Goal: Task Accomplishment & Management: Manage account settings

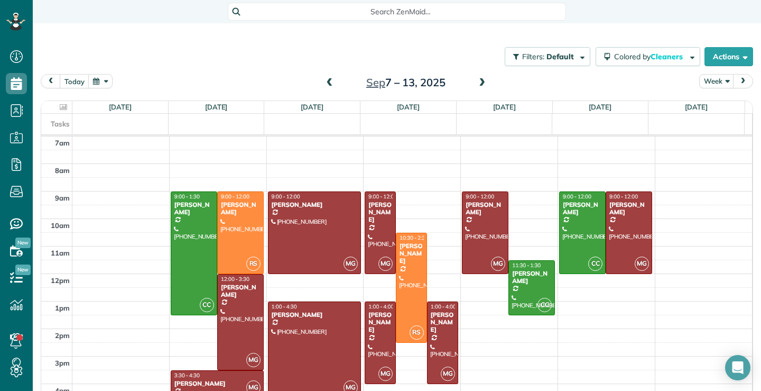
scroll to position [2, 0]
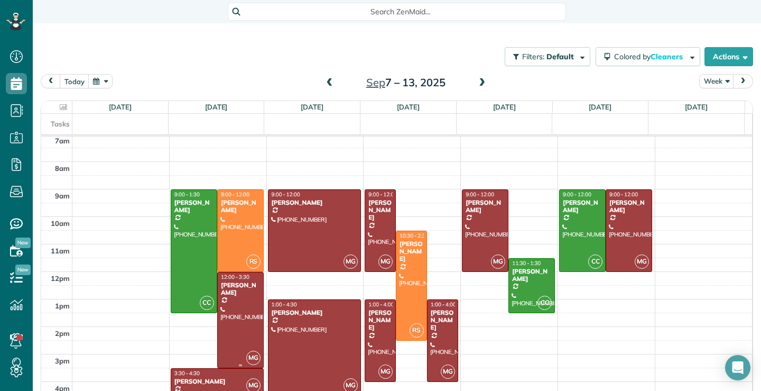
click at [246, 320] on div at bounding box center [240, 319] width 45 height 95
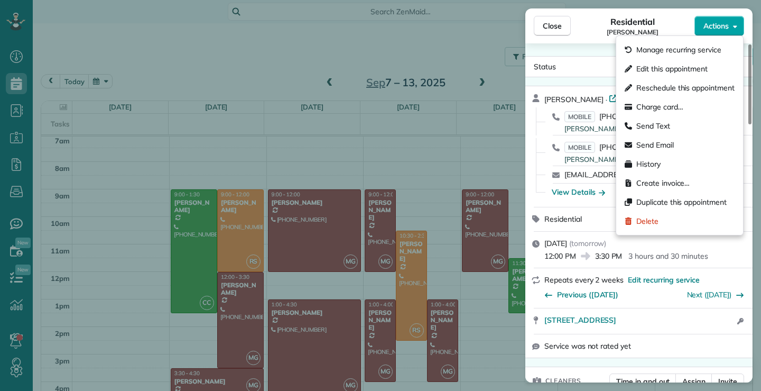
click at [734, 25] on icon "button" at bounding box center [735, 26] width 4 height 8
click at [656, 125] on span "Send Text" at bounding box center [654, 126] width 34 height 11
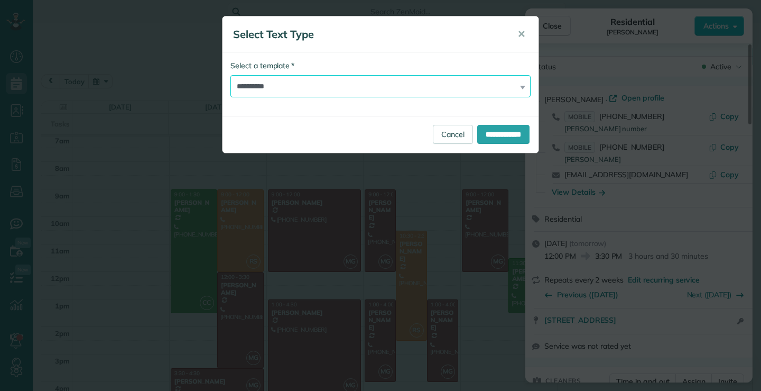
click at [353, 81] on select "**********" at bounding box center [380, 86] width 300 height 22
select select "***"
click at [230, 75] on select "**********" at bounding box center [380, 86] width 300 height 22
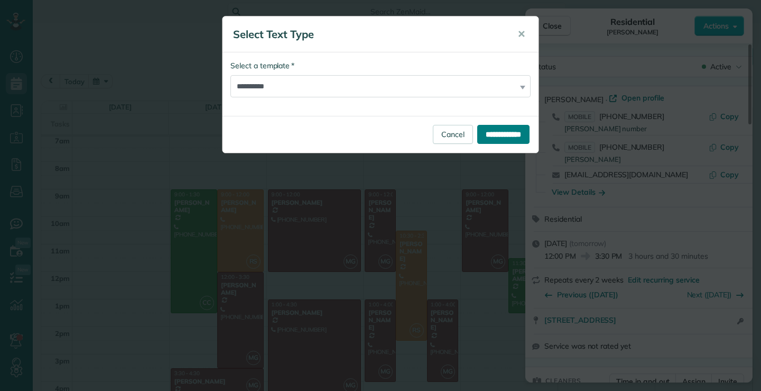
click at [501, 134] on input "**********" at bounding box center [503, 134] width 52 height 19
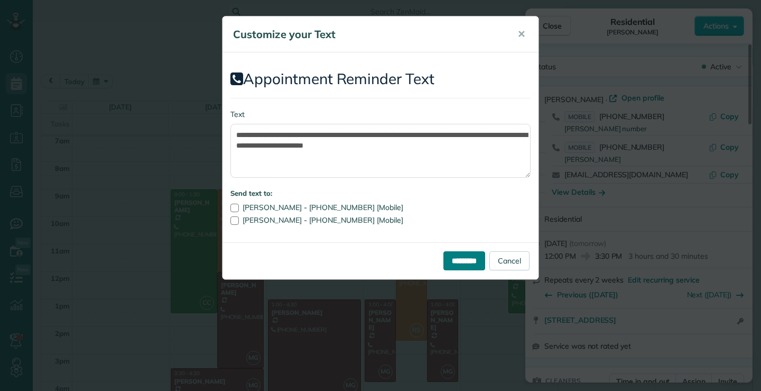
click at [462, 262] on input "*********" at bounding box center [465, 260] width 42 height 19
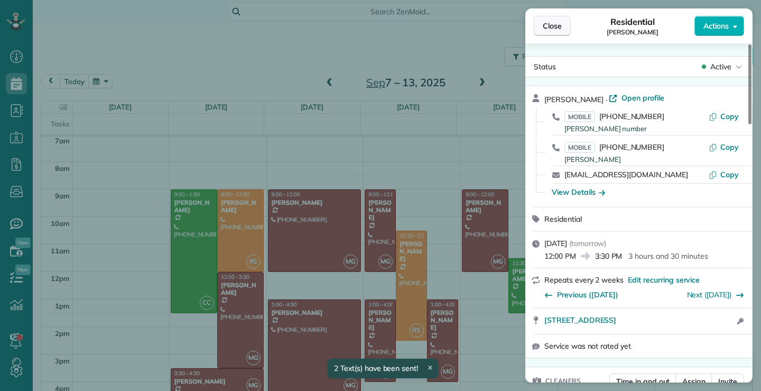
click at [552, 24] on span "Close" at bounding box center [552, 26] width 19 height 11
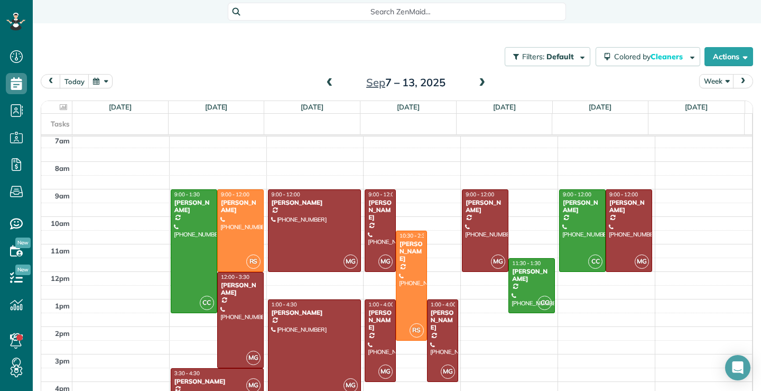
click at [325, 86] on span at bounding box center [330, 83] width 12 height 10
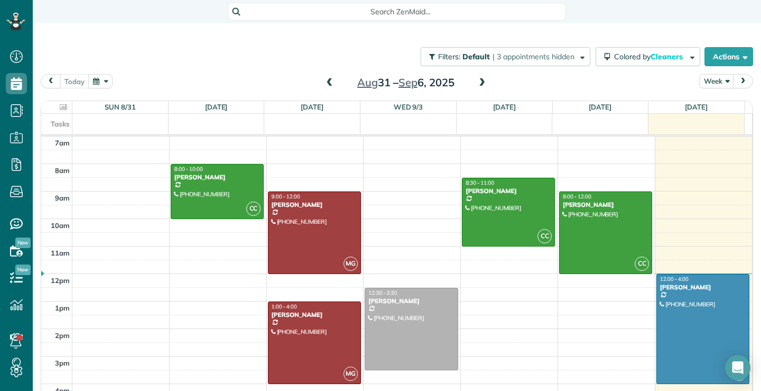
click at [324, 82] on span at bounding box center [330, 83] width 12 height 10
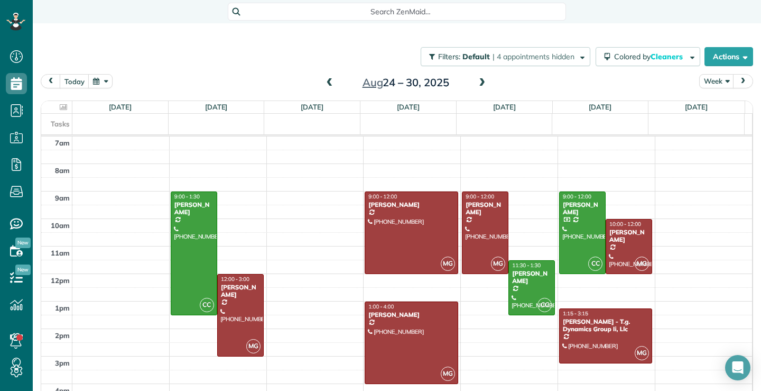
click at [477, 79] on span at bounding box center [482, 83] width 12 height 10
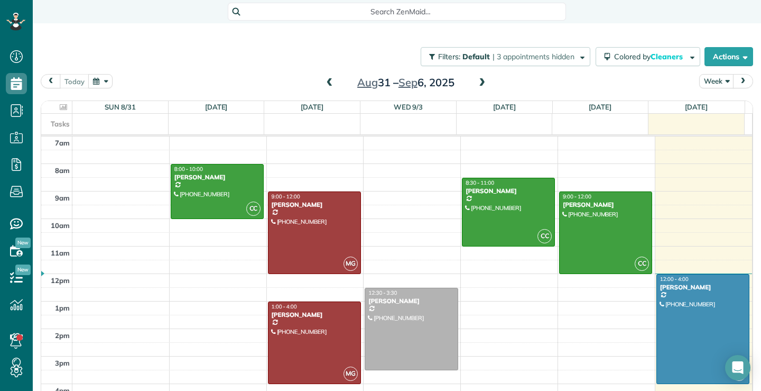
click at [481, 82] on span at bounding box center [482, 83] width 12 height 10
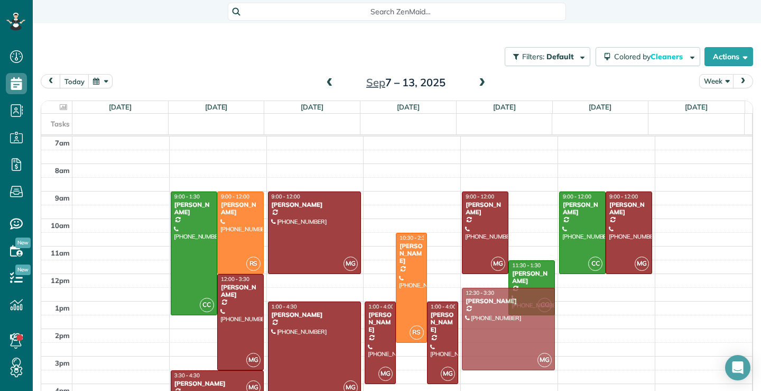
drag, startPoint x: 370, startPoint y: 220, endPoint x: 479, endPoint y: 314, distance: 144.0
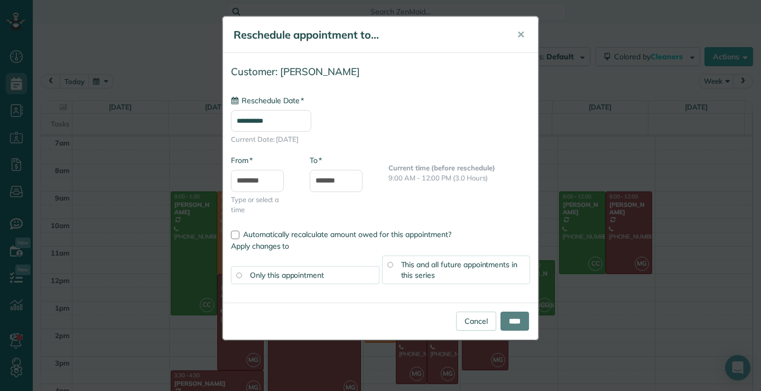
type input "**********"
click at [503, 324] on input "****" at bounding box center [515, 320] width 29 height 19
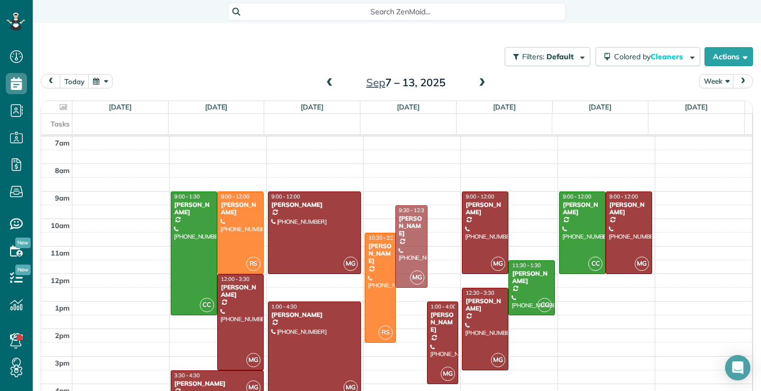
drag, startPoint x: 407, startPoint y: 331, endPoint x: 422, endPoint y: 236, distance: 97.0
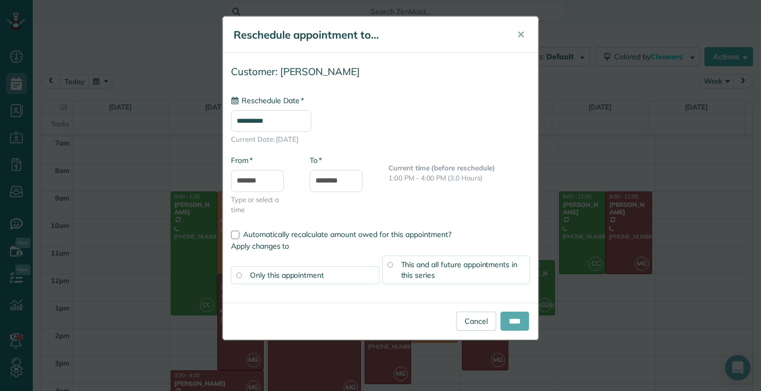
type input "**********"
click at [511, 323] on input "****" at bounding box center [515, 320] width 29 height 19
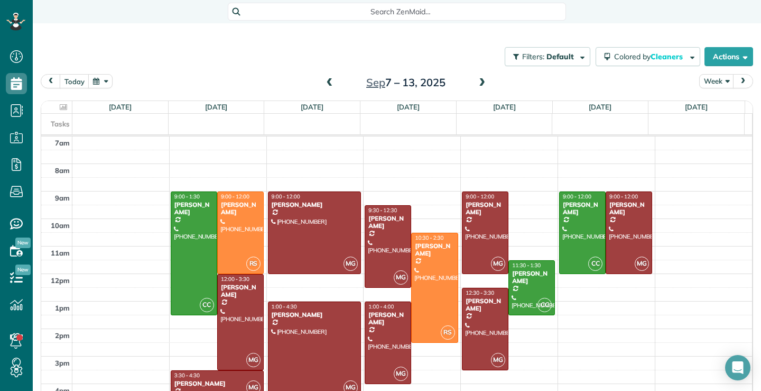
click at [328, 82] on span at bounding box center [330, 83] width 12 height 10
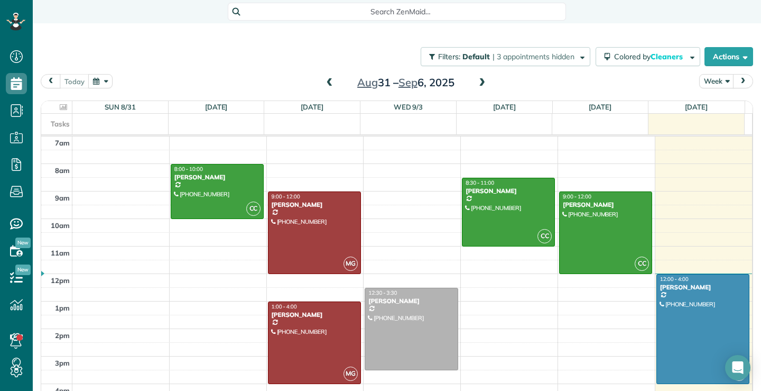
click at [327, 82] on span at bounding box center [330, 83] width 12 height 10
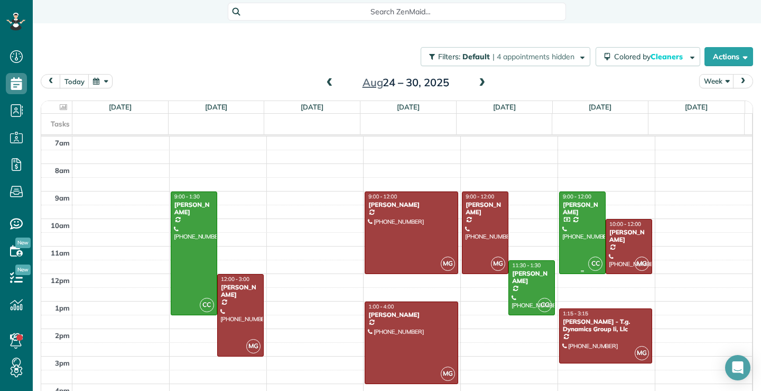
click at [583, 246] on div at bounding box center [582, 232] width 45 height 81
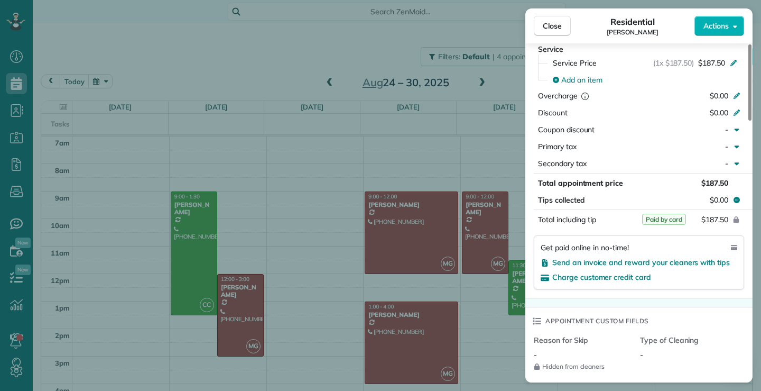
scroll to position [532, 0]
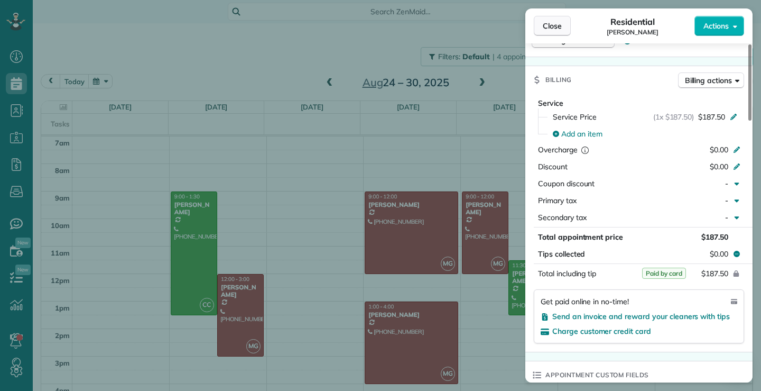
click at [544, 22] on span "Close" at bounding box center [552, 26] width 19 height 11
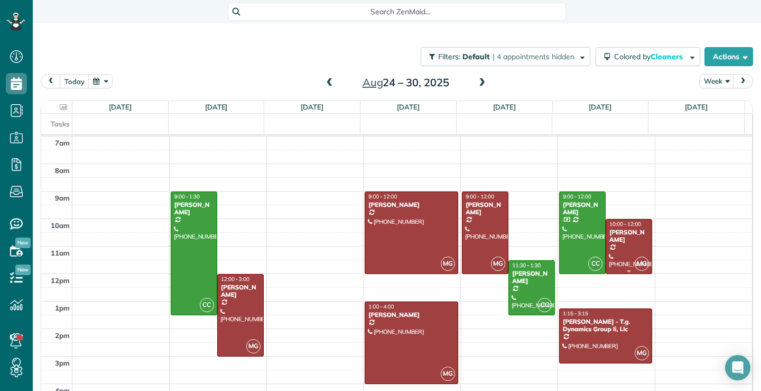
click at [606, 240] on div at bounding box center [628, 246] width 45 height 54
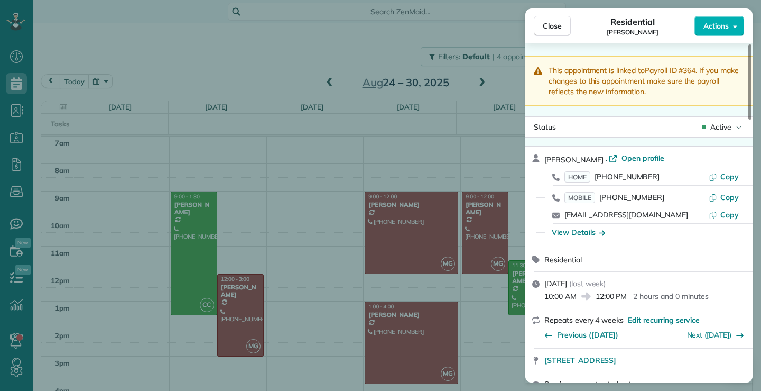
drag, startPoint x: 642, startPoint y: 215, endPoint x: 563, endPoint y: 221, distance: 79.5
click at [563, 221] on div "[EMAIL_ADDRESS][DOMAIN_NAME] Copy" at bounding box center [646, 214] width 202 height 17
drag, startPoint x: 545, startPoint y: 25, endPoint x: 532, endPoint y: 96, distance: 72.0
click at [545, 24] on span "Close" at bounding box center [552, 26] width 19 height 11
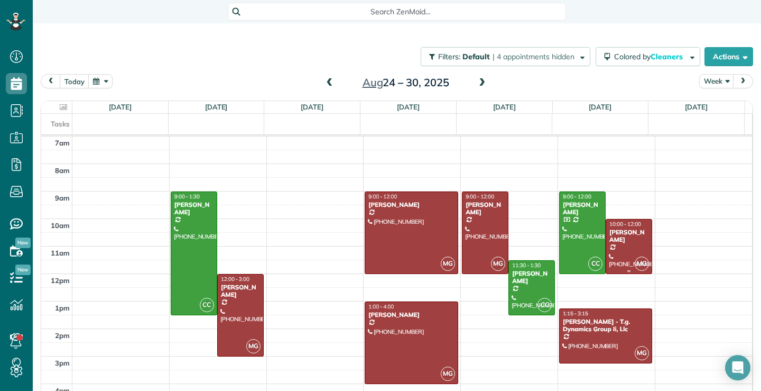
click at [617, 233] on div "[PERSON_NAME]" at bounding box center [629, 235] width 40 height 15
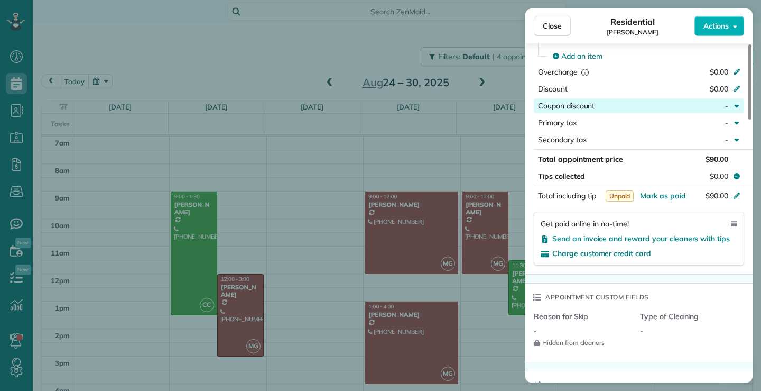
scroll to position [584, 0]
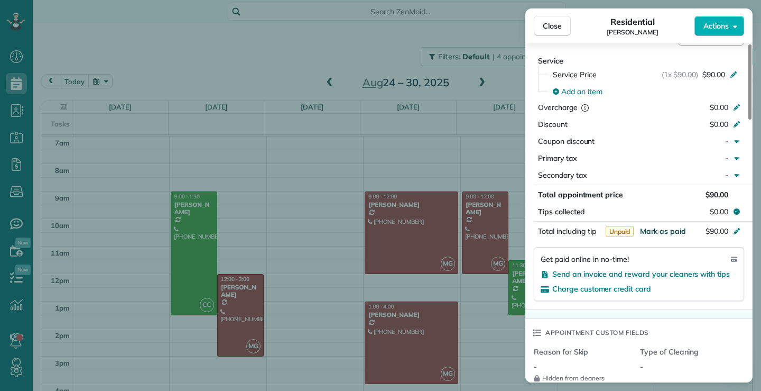
click at [675, 231] on span "Mark as paid" at bounding box center [663, 231] width 46 height 10
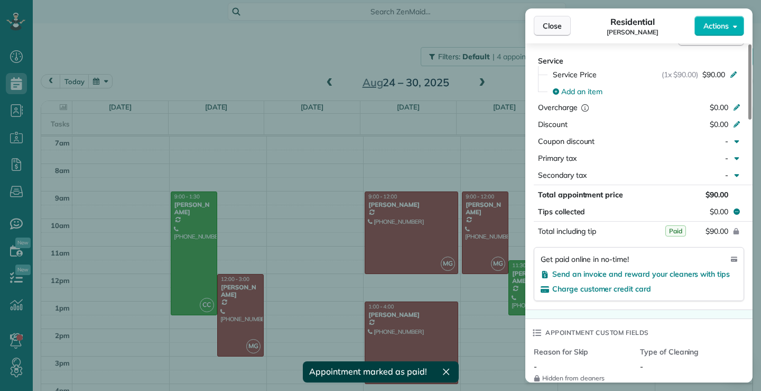
click at [561, 27] on span "Close" at bounding box center [552, 26] width 19 height 11
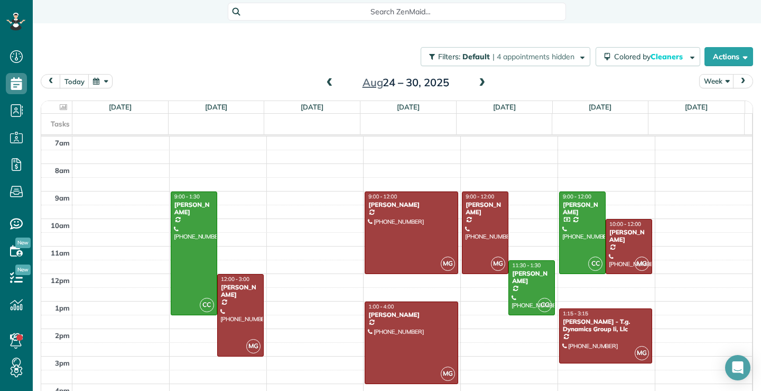
click at [476, 81] on span at bounding box center [482, 83] width 12 height 10
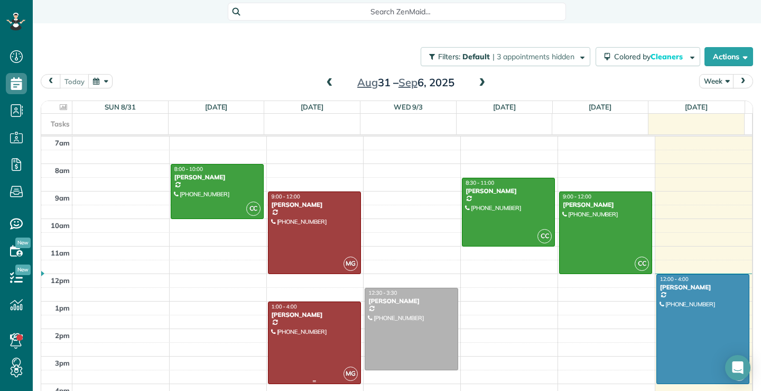
click at [318, 340] on div at bounding box center [315, 342] width 92 height 81
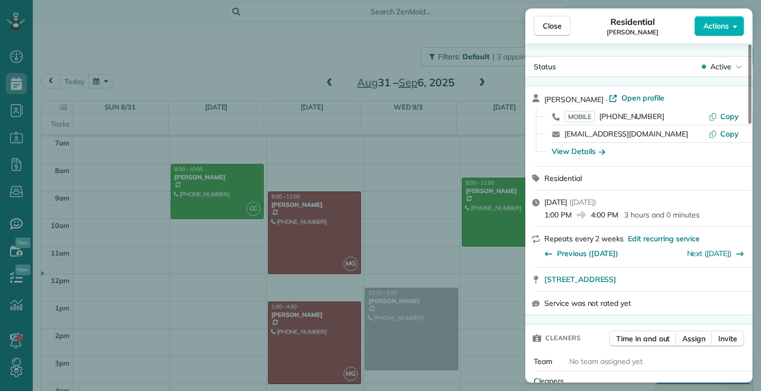
drag, startPoint x: 644, startPoint y: 135, endPoint x: 561, endPoint y: 139, distance: 83.1
click at [561, 139] on div "[EMAIL_ADDRESS][DOMAIN_NAME] Copy" at bounding box center [646, 133] width 202 height 17
click at [552, 30] on span "Close" at bounding box center [552, 26] width 19 height 11
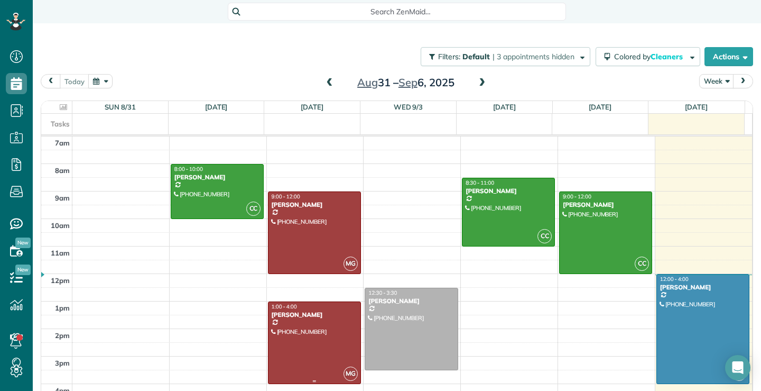
click at [296, 333] on div at bounding box center [315, 342] width 92 height 81
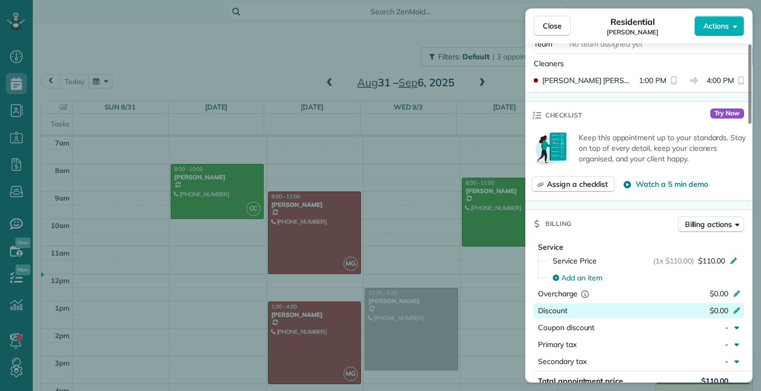
scroll to position [476, 0]
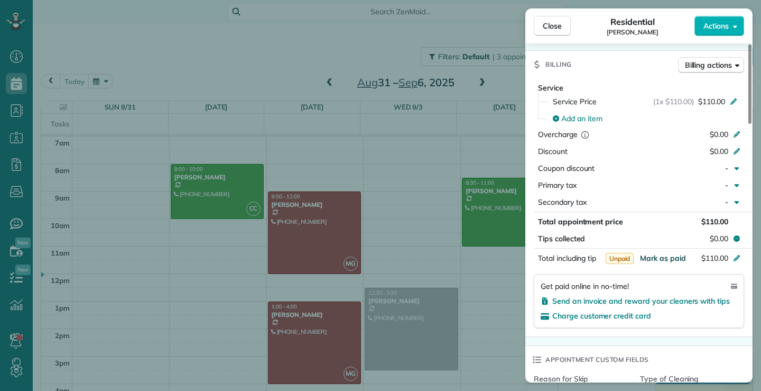
click at [672, 254] on span "Mark as paid" at bounding box center [663, 258] width 46 height 10
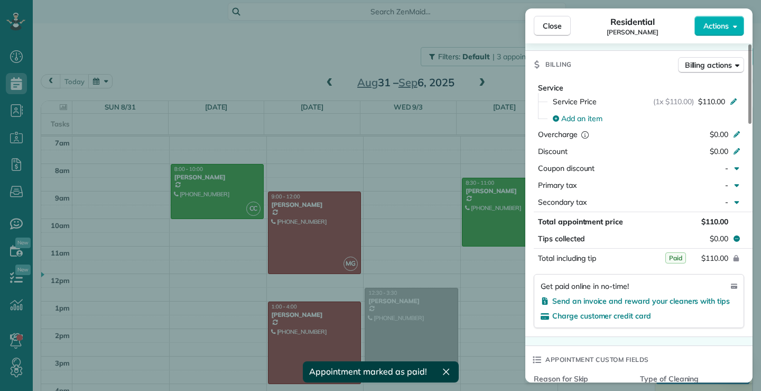
drag, startPoint x: 548, startPoint y: 16, endPoint x: 540, endPoint y: 39, distance: 23.4
click at [547, 16] on button "Close" at bounding box center [552, 26] width 37 height 20
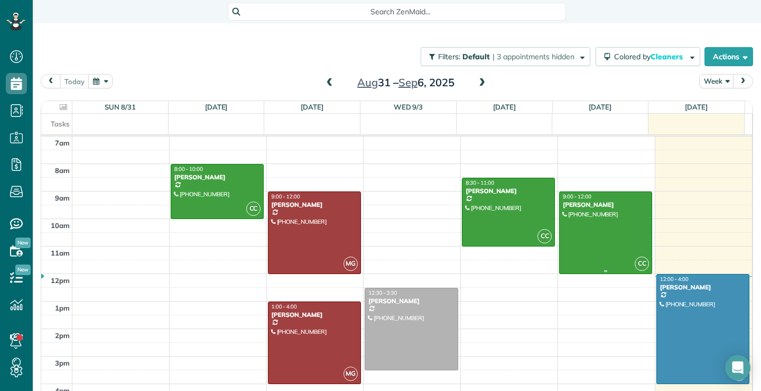
click at [589, 243] on div at bounding box center [606, 232] width 92 height 81
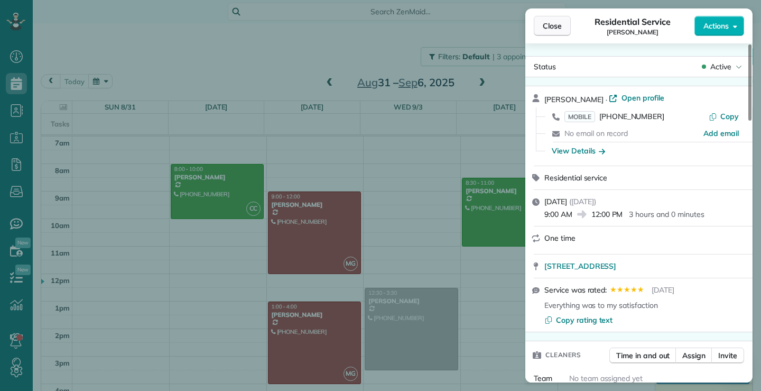
click at [552, 26] on span "Close" at bounding box center [552, 26] width 19 height 11
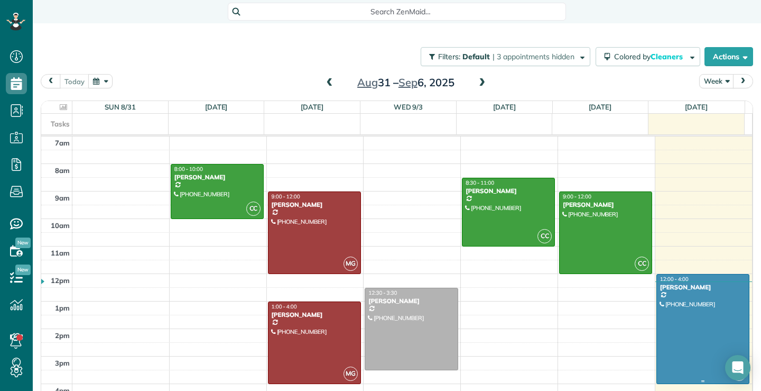
click at [682, 340] on div at bounding box center [703, 328] width 93 height 109
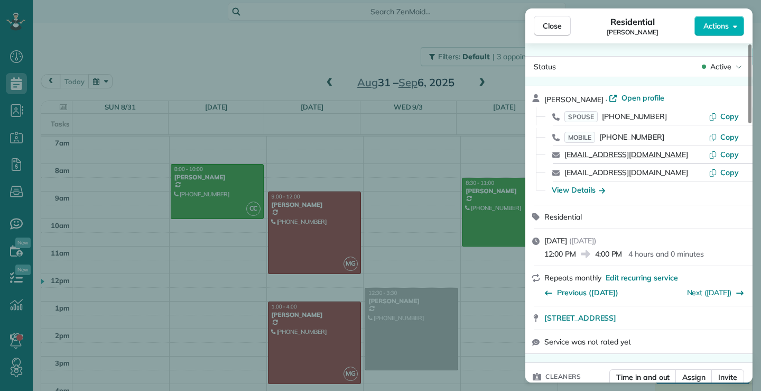
drag, startPoint x: 671, startPoint y: 153, endPoint x: 566, endPoint y: 159, distance: 105.3
click at [566, 159] on div "[EMAIL_ADDRESS][DOMAIN_NAME]" at bounding box center [637, 154] width 144 height 11
click at [678, 49] on div "Status Active [PERSON_NAME] · Open profile SPOUSE [PHONE_NUMBER] Copy MOBILE [P…" at bounding box center [638, 212] width 227 height 339
drag, startPoint x: 669, startPoint y: 155, endPoint x: 561, endPoint y: 155, distance: 108.4
click at [561, 155] on div "[EMAIL_ADDRESS][DOMAIN_NAME] Copy" at bounding box center [646, 154] width 202 height 17
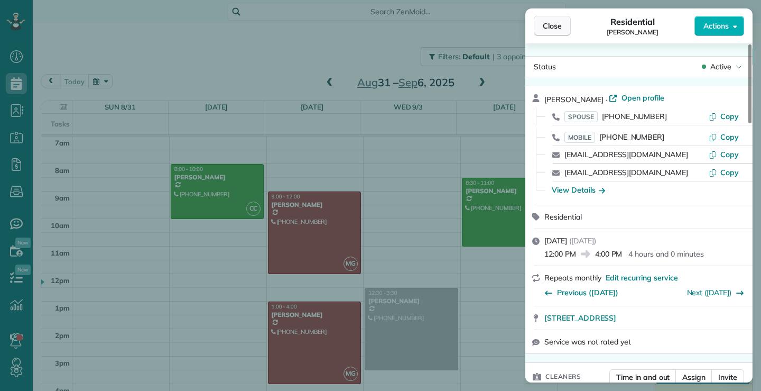
click at [551, 30] on span "Close" at bounding box center [552, 26] width 19 height 11
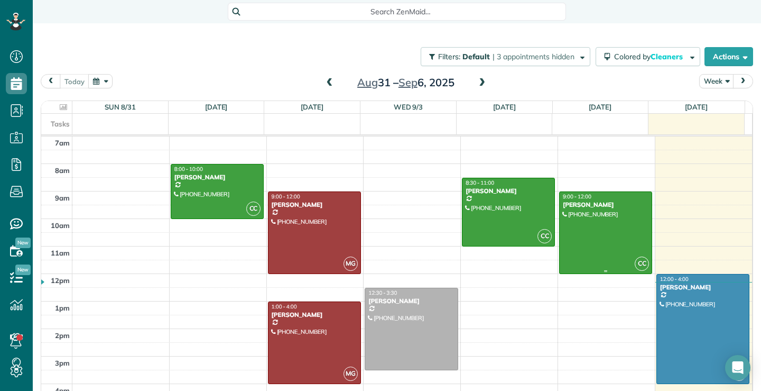
click at [603, 236] on div at bounding box center [606, 232] width 92 height 81
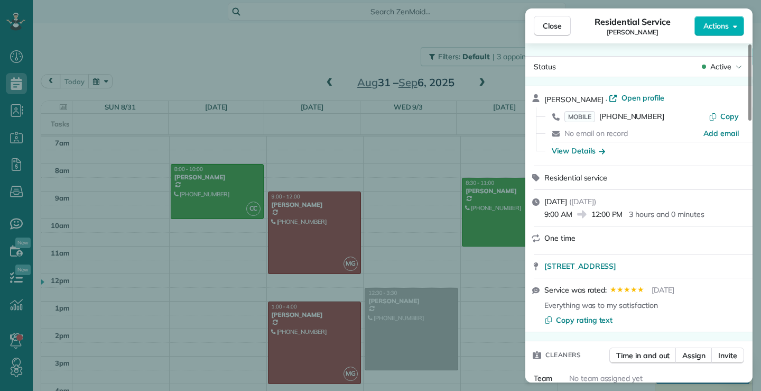
drag, startPoint x: 660, startPoint y: 115, endPoint x: 617, endPoint y: 113, distance: 43.4
click at [617, 113] on div "MOBILE [PHONE_NUMBER]" at bounding box center [637, 116] width 144 height 11
drag, startPoint x: 697, startPoint y: 155, endPoint x: 693, endPoint y: 147, distance: 9.5
click at [697, 155] on div "View Details" at bounding box center [646, 150] width 196 height 11
drag, startPoint x: 666, startPoint y: 115, endPoint x: 601, endPoint y: 117, distance: 65.1
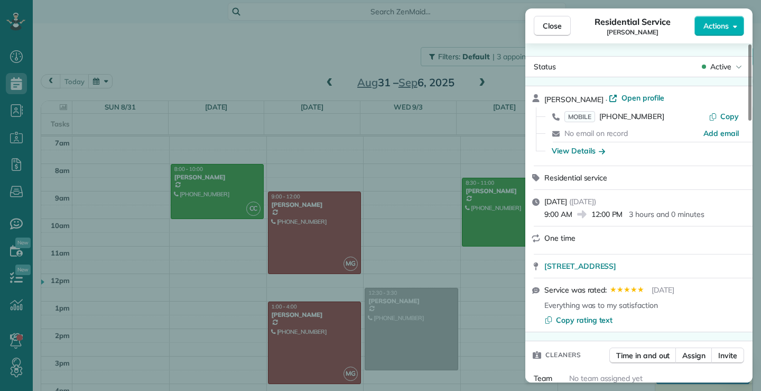
click at [601, 117] on div "MOBILE [PHONE_NUMBER]" at bounding box center [637, 116] width 144 height 11
